Goal: Task Accomplishment & Management: Manage account settings

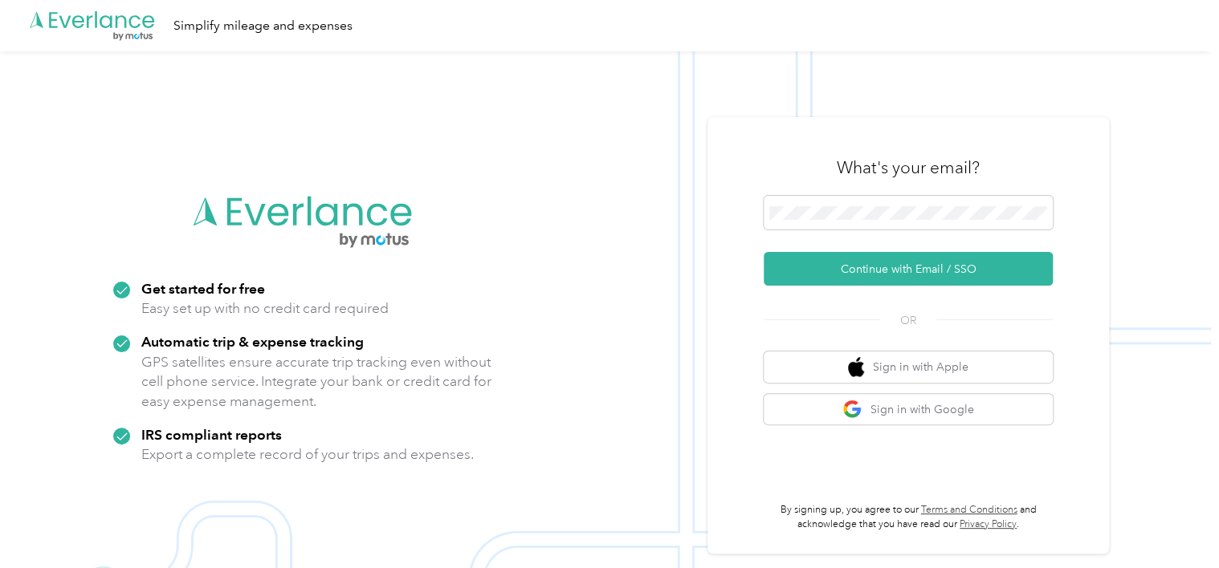
click at [885, 275] on button "Continue with Email / SSO" at bounding box center [907, 269] width 289 height 34
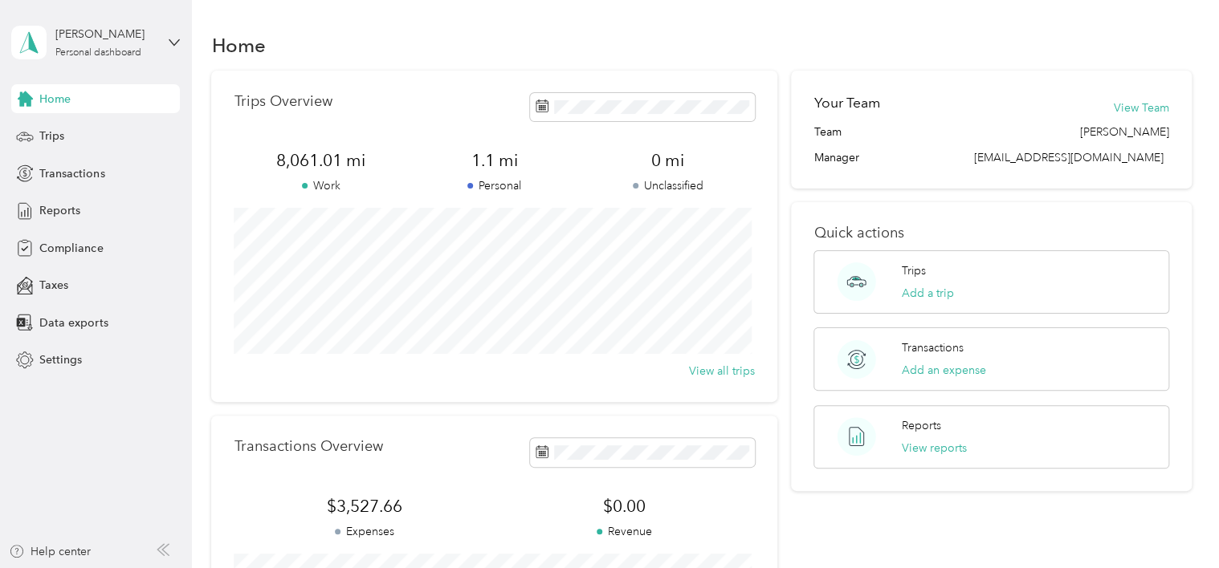
click at [58, 128] on span "Trips" at bounding box center [51, 136] width 25 height 17
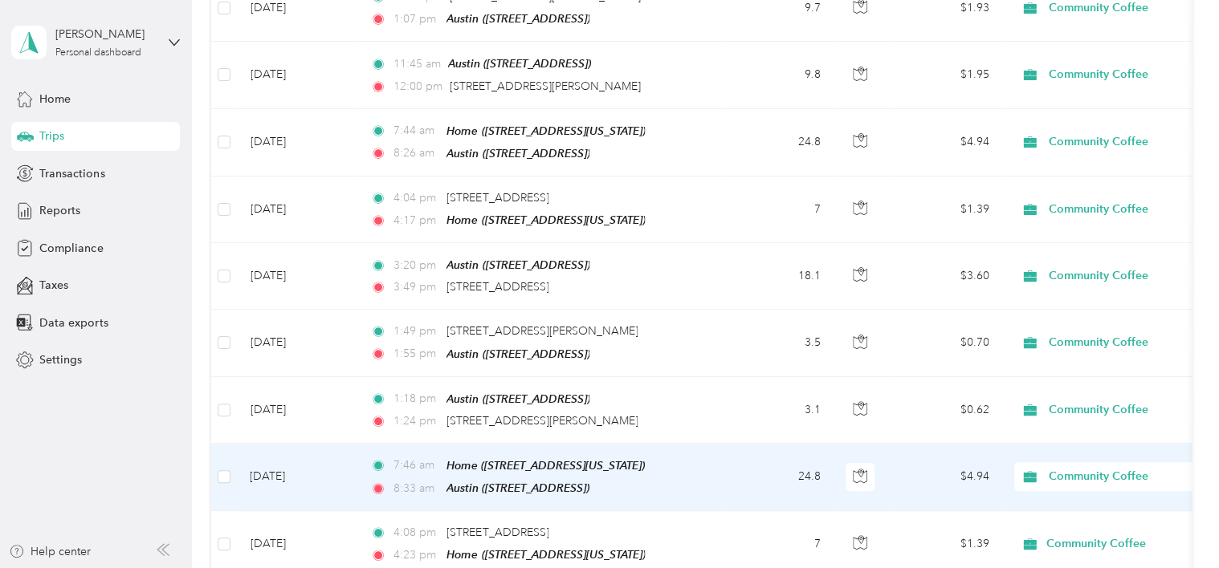
scroll to position [321, 0]
